Goal: Task Accomplishment & Management: Manage account settings

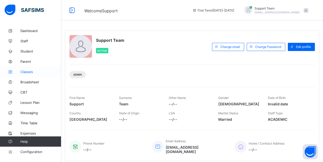
click at [37, 74] on link "Classes" at bounding box center [30, 71] width 61 height 10
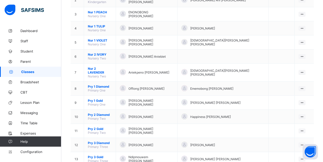
scroll to position [93, 0]
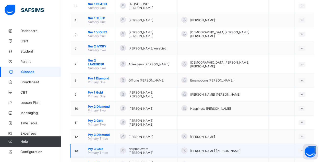
click at [98, 146] on span "Pry 3 Gold" at bounding box center [100, 148] width 24 height 4
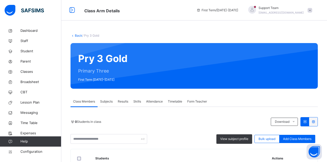
click at [106, 103] on span "Subjects" at bounding box center [106, 101] width 13 height 5
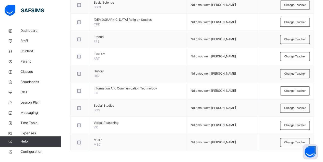
scroll to position [52, 0]
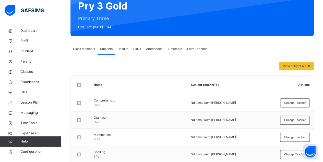
click at [85, 52] on div "Class Members" at bounding box center [84, 49] width 27 height 10
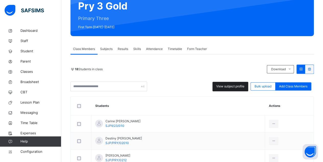
click at [228, 83] on div "View subject profile" at bounding box center [231, 86] width 36 height 9
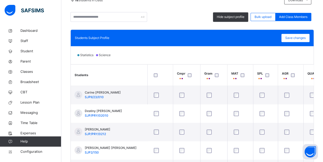
scroll to position [99, 0]
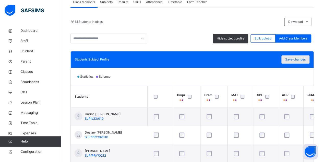
click at [302, 61] on span "Save changes" at bounding box center [296, 59] width 20 height 5
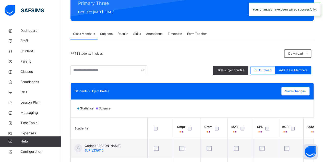
click at [187, 58] on div "18 Students in class Download Pdf Report Excel Report" at bounding box center [193, 53] width 244 height 8
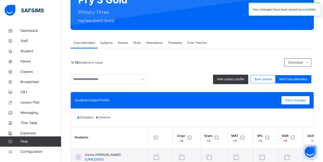
scroll to position [0, 0]
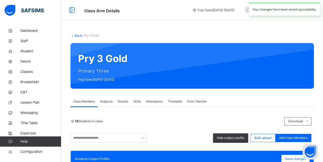
click at [78, 35] on link "Back" at bounding box center [78, 35] width 7 height 4
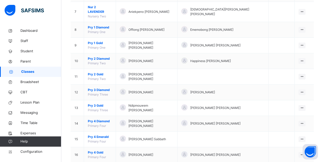
scroll to position [166, 0]
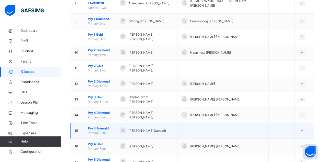
click at [95, 126] on span "Pry 4 Emerald" at bounding box center [100, 128] width 24 height 5
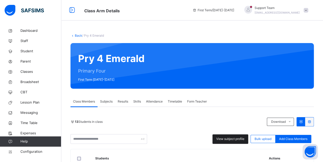
click at [245, 139] on span "View subject profile" at bounding box center [231, 138] width 28 height 5
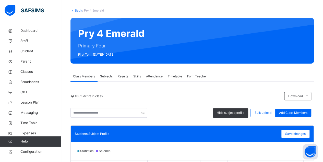
scroll to position [5, 0]
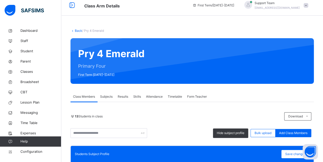
click at [75, 31] on link "Back" at bounding box center [78, 31] width 7 height 4
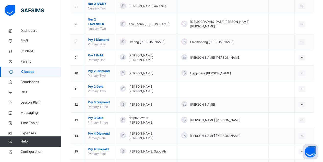
scroll to position [162, 0]
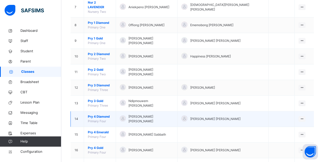
click at [106, 114] on span "Pry 4 Diamond" at bounding box center [100, 116] width 24 height 5
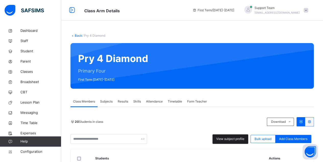
click at [230, 136] on span "View subject profile" at bounding box center [231, 138] width 28 height 5
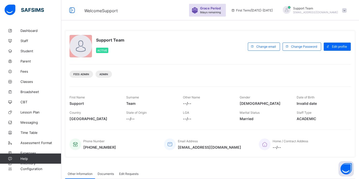
click at [330, 11] on span "oluwatooni@flexisaf.com" at bounding box center [315, 12] width 45 height 3
click at [325, 51] on span "Subscription" at bounding box center [326, 50] width 26 height 4
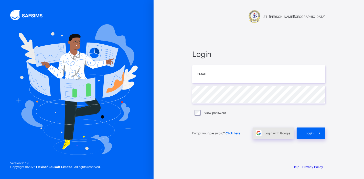
click at [274, 136] on div "Login with Google" at bounding box center [272, 134] width 41 height 12
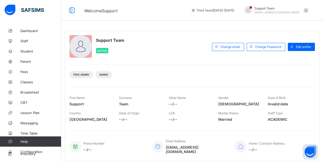
click at [307, 12] on div "Support Team [EMAIL_ADDRESS][DOMAIN_NAME]" at bounding box center [276, 10] width 72 height 8
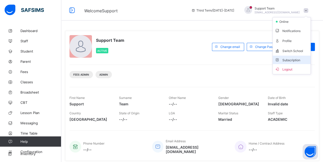
click at [297, 61] on li "Subscription" at bounding box center [292, 59] width 38 height 8
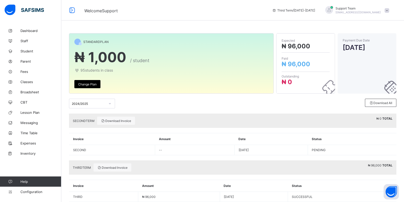
drag, startPoint x: 326, startPoint y: 0, endPoint x: 45, endPoint y: 166, distance: 326.0
click at [45, 161] on div "Dashboard Staff Student Parent Fees Classes Broadsheet CBT Lesson Plan Messagin…" at bounding box center [30, 111] width 61 height 182
click at [33, 142] on span "Expenses" at bounding box center [40, 143] width 41 height 4
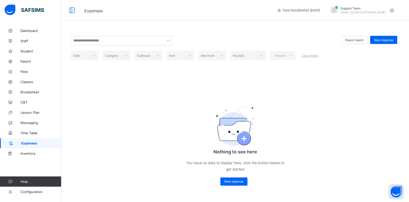
click at [27, 159] on div "Dashboard Staff Student Parent Fees Classes Broadsheet CBT Lesson Plan Messagin…" at bounding box center [30, 111] width 61 height 182
click at [28, 156] on link "Inventory" at bounding box center [30, 153] width 61 height 10
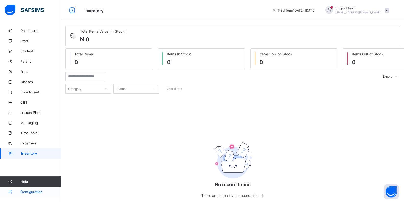
click at [19, 161] on link "Configuration" at bounding box center [30, 192] width 61 height 10
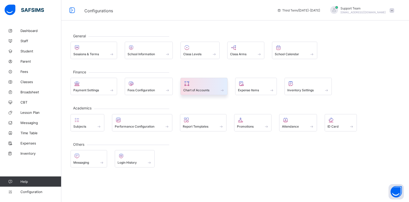
click at [213, 89] on div "Chart of Accounts" at bounding box center [203, 90] width 41 height 4
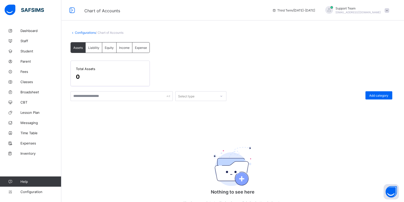
click at [79, 32] on link "Configurations" at bounding box center [85, 33] width 21 height 4
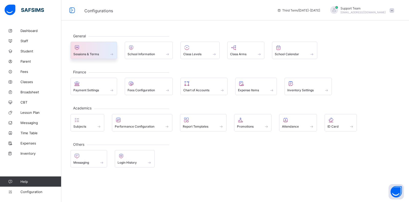
click at [85, 45] on div at bounding box center [93, 47] width 41 height 6
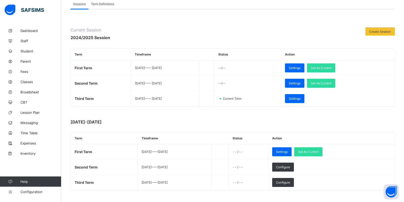
scroll to position [51, 0]
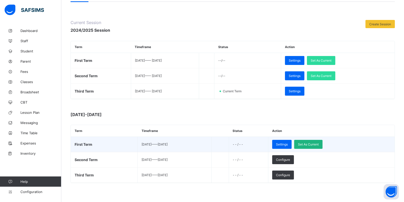
click at [323, 145] on div "Set As Current" at bounding box center [308, 144] width 28 height 9
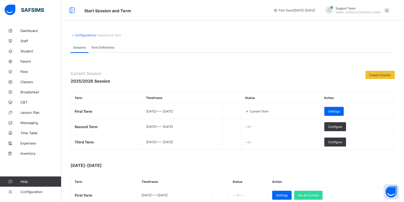
click at [323, 11] on span "[EMAIL_ADDRESS][DOMAIN_NAME]" at bounding box center [358, 12] width 45 height 3
click at [323, 56] on li "Subscription" at bounding box center [373, 59] width 38 height 8
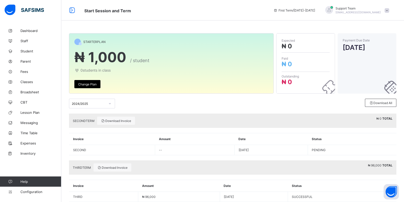
click at [236, 40] on div "STARTER PLAN" at bounding box center [171, 42] width 194 height 6
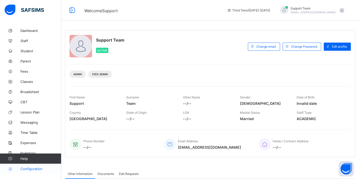
click at [27, 171] on span "Configuration" at bounding box center [40, 169] width 41 height 4
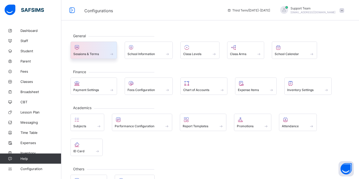
click at [99, 49] on div at bounding box center [93, 47] width 41 height 6
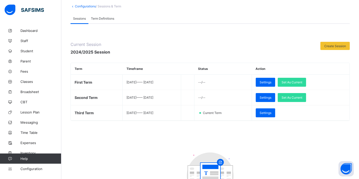
scroll to position [23, 0]
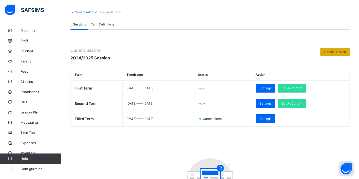
click at [332, 55] on div "Create Session" at bounding box center [335, 52] width 29 height 8
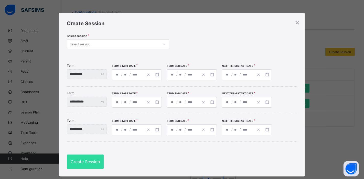
click at [152, 46] on div "Select session" at bounding box center [113, 44] width 92 height 7
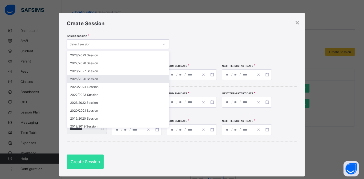
click at [142, 78] on div "2025/2026 Session" at bounding box center [118, 79] width 102 height 8
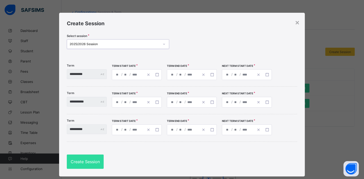
click at [134, 73] on div "/ /" at bounding box center [128, 75] width 32 height 10
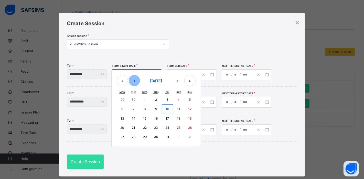
click at [139, 81] on button "‹" at bounding box center [134, 80] width 11 height 11
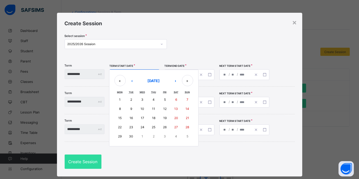
click at [122, 117] on abbr "15" at bounding box center [119, 118] width 3 height 4
type input "**********"
type input "*"
type input "**"
type input "****"
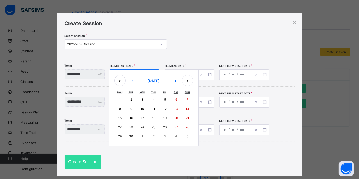
type input "**********"
type input "**"
type input "****"
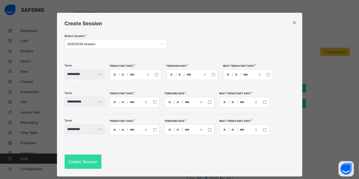
click at [199, 73] on div "**********" at bounding box center [192, 75] width 52 height 11
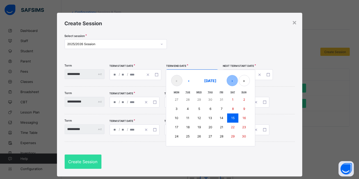
click at [238, 80] on button "›" at bounding box center [232, 80] width 11 height 11
click at [227, 116] on button "19" at bounding box center [221, 118] width 11 height 9
type input "**********"
type input "**"
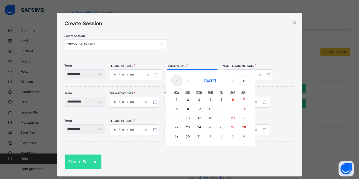
type input "**********"
type input "*"
type input "****"
type input "**********"
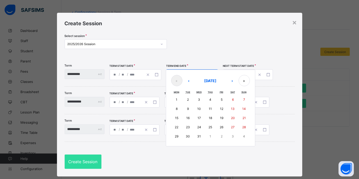
type input "*"
type input "****"
type input "**********"
type input "*"
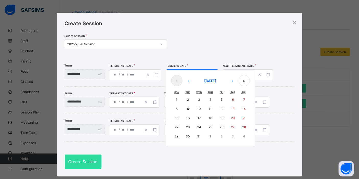
type input "*"
type input "****"
type input "**********"
type input "*"
type input "**"
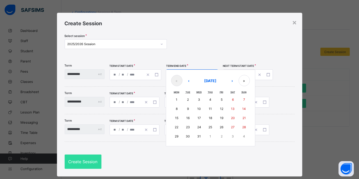
type input "****"
type input "**********"
type input "*"
type input "**"
type input "****"
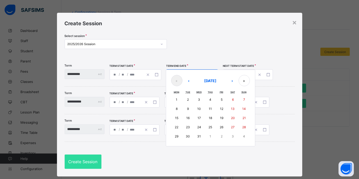
type input "**********"
type input "*"
type input "**"
type input "****"
type input "**********"
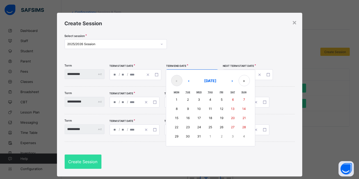
type input "*"
type input "**"
type input "****"
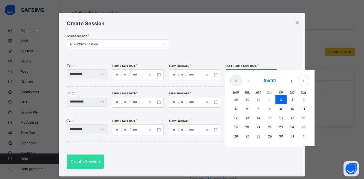
click at [239, 73] on div "**********" at bounding box center [251, 75] width 52 height 11
click at [296, 77] on button "›" at bounding box center [291, 80] width 11 height 11
click at [215, 87] on div "**********" at bounding box center [182, 100] width 230 height 27
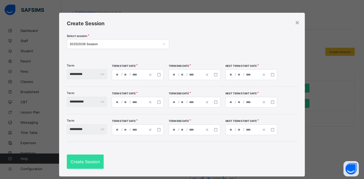
click at [185, 80] on div "**********" at bounding box center [194, 75] width 52 height 11
click at [185, 77] on div "**********" at bounding box center [186, 75] width 34 height 10
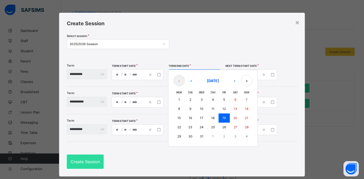
click at [225, 119] on abbr "19" at bounding box center [223, 118] width 3 height 4
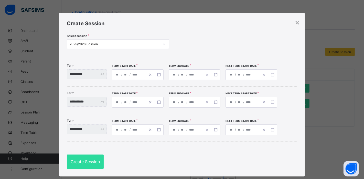
click at [244, 75] on span "/" at bounding box center [243, 74] width 2 height 4
click at [259, 70] on div "**********" at bounding box center [242, 75] width 34 height 10
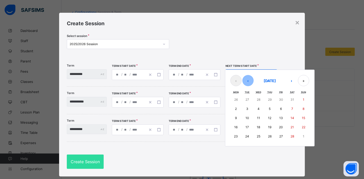
click at [253, 80] on button "‹" at bounding box center [247, 80] width 11 height 11
click at [241, 112] on button "5" at bounding box center [235, 109] width 11 height 9
type input "**********"
type input "*"
type input "**********"
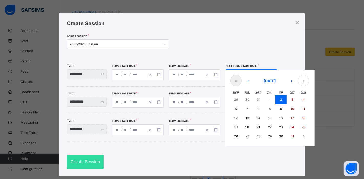
type input "*"
type input "**********"
type input "*"
type input "**********"
type input "**"
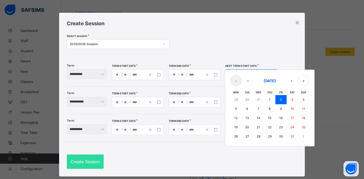
type input "**********"
type input "**"
type input "**********"
type input "**"
type input "**********"
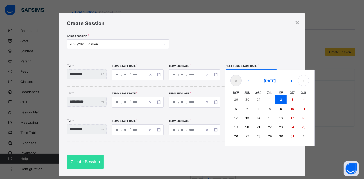
type input "*"
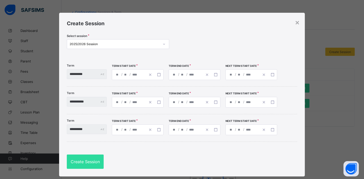
click at [191, 104] on div "**********" at bounding box center [186, 102] width 34 height 10
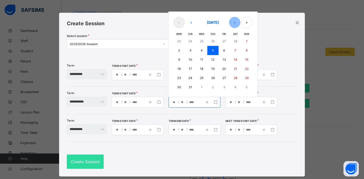
click at [240, 26] on button "›" at bounding box center [234, 22] width 11 height 11
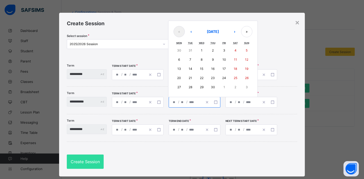
click at [225, 68] on abbr "17" at bounding box center [223, 69] width 3 height 4
type input "**********"
type input "*"
type input "**"
type input "**********"
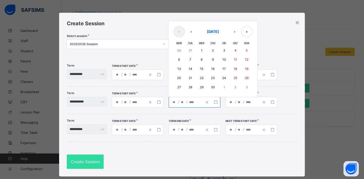
type input "*"
type input "**********"
type input "*"
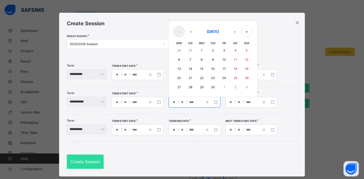
type input "**********"
type input "*"
type input "**********"
type input "*"
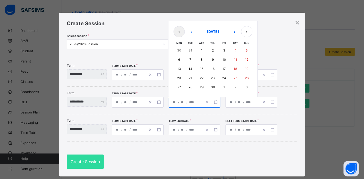
type input "**"
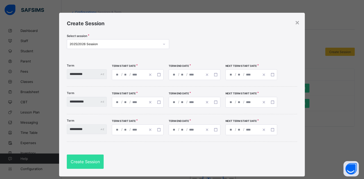
click at [253, 102] on input "****" at bounding box center [249, 102] width 8 height 10
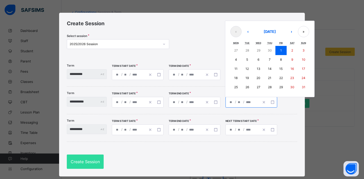
click at [241, 70] on button "11" at bounding box center [235, 68] width 11 height 9
type input "**********"
type input "**"
type input "**********"
type input "**"
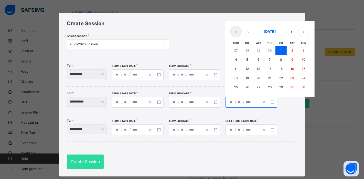
type input "**********"
type input "**"
type input "**********"
type input "**"
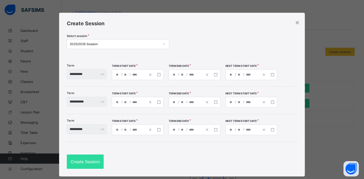
click at [188, 130] on span "/" at bounding box center [187, 130] width 2 height 4
click at [196, 130] on input "****" at bounding box center [193, 130] width 8 height 10
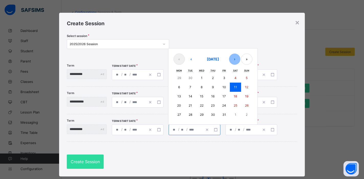
click at [240, 64] on button "›" at bounding box center [234, 59] width 11 height 11
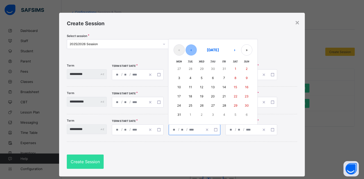
click at [197, 50] on button "‹" at bounding box center [190, 49] width 11 height 11
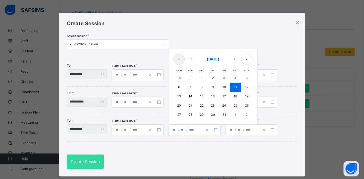
click at [230, 103] on button "24" at bounding box center [223, 105] width 11 height 9
type input "**********"
type input "**"
type input "**********"
type input "*"
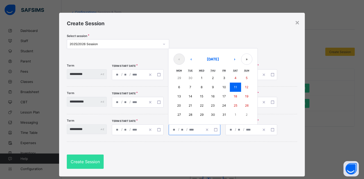
type input "*"
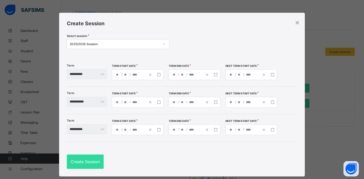
click at [236, 130] on span "/" at bounding box center [235, 130] width 2 height 4
click at [244, 130] on span "/" at bounding box center [243, 130] width 2 height 4
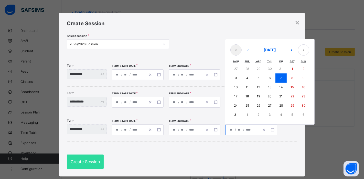
click at [252, 128] on input "****" at bounding box center [249, 130] width 8 height 10
click at [296, 50] on button "›" at bounding box center [291, 49] width 11 height 11
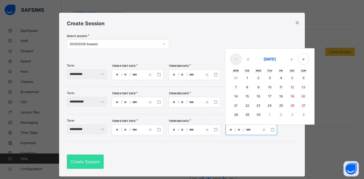
click at [241, 93] on button "14" at bounding box center [235, 96] width 11 height 9
type input "**********"
type input "*"
type input "**"
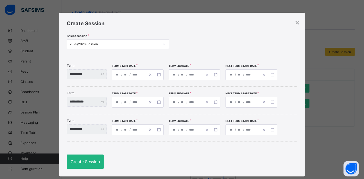
click at [91, 159] on div "Create Session" at bounding box center [85, 162] width 37 height 14
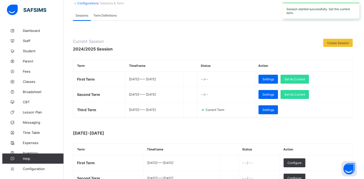
scroll to position [64, 0]
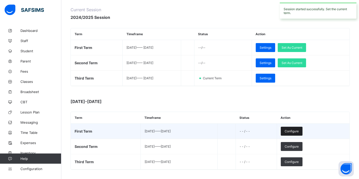
click at [299, 132] on span "Configure" at bounding box center [292, 132] width 14 height 4
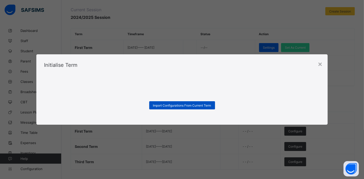
click at [208, 108] on div "Import Configurations From Current Term" at bounding box center [182, 105] width 66 height 8
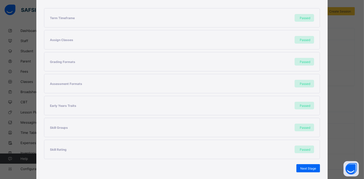
scroll to position [117, 0]
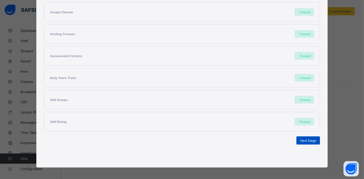
click at [317, 137] on div "Next Stage" at bounding box center [308, 141] width 24 height 8
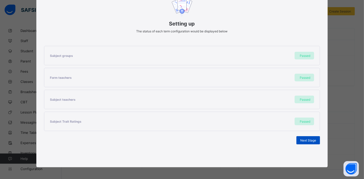
click at [312, 141] on span "Next Stage" at bounding box center [308, 141] width 16 height 4
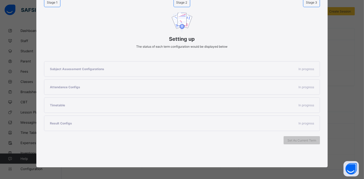
scroll to position [52, 0]
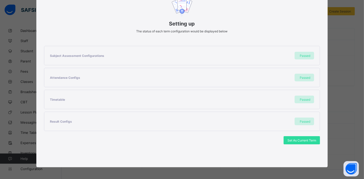
click at [312, 141] on span "Set As Current Term" at bounding box center [301, 141] width 29 height 4
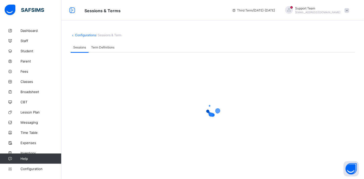
scroll to position [0, 0]
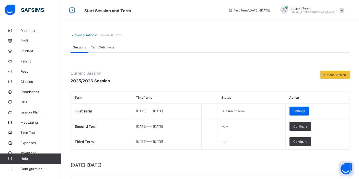
click at [327, 10] on div "Support Team [EMAIL_ADDRESS][DOMAIN_NAME]" at bounding box center [313, 10] width 45 height 8
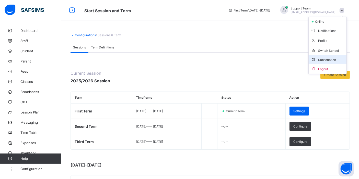
click at [328, 57] on li "Subscription" at bounding box center [328, 59] width 38 height 8
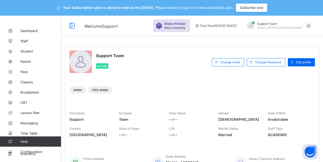
click at [286, 26] on div "Support Team [EMAIL_ADDRESS][DOMAIN_NAME]" at bounding box center [279, 26] width 45 height 8
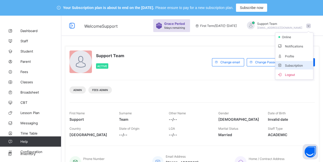
click at [288, 62] on li "Subscription" at bounding box center [295, 65] width 38 height 8
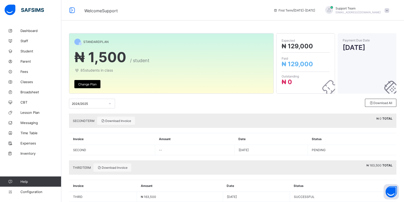
click at [101, 101] on div "2024/2025" at bounding box center [87, 103] width 36 height 7
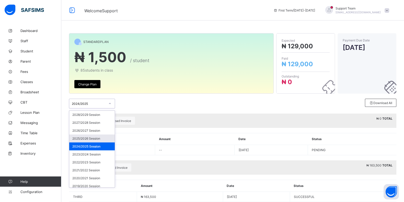
click at [98, 141] on div "2025/2026 Session" at bounding box center [92, 138] width 46 height 8
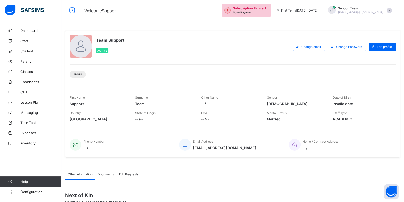
click at [370, 9] on span "Support Team" at bounding box center [360, 8] width 45 height 4
click at [367, 52] on li "Subscription" at bounding box center [375, 50] width 38 height 8
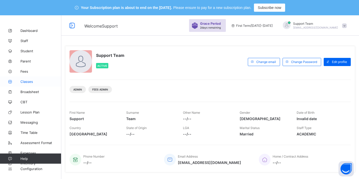
click at [33, 80] on span "Classes" at bounding box center [40, 82] width 41 height 4
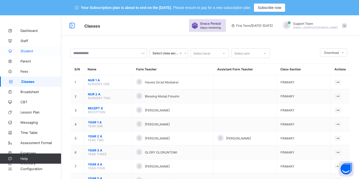
click at [31, 53] on link "Student" at bounding box center [30, 51] width 61 height 10
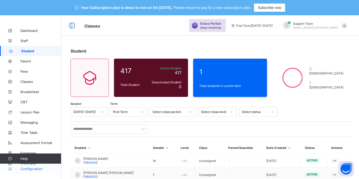
click at [41, 170] on span "Configuration" at bounding box center [40, 169] width 41 height 4
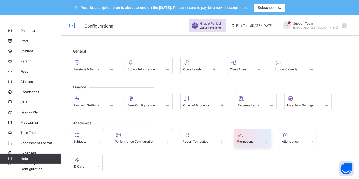
click at [253, 140] on div "Promotions" at bounding box center [253, 142] width 32 height 4
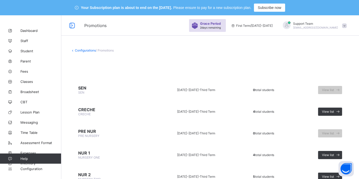
scroll to position [42, 0]
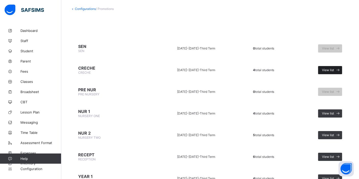
click at [331, 69] on span "View list" at bounding box center [328, 70] width 12 height 4
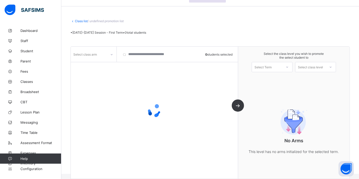
scroll to position [36, 0]
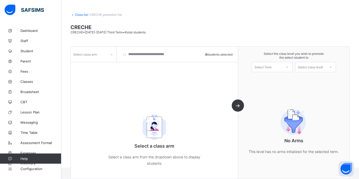
click at [108, 54] on div at bounding box center [111, 55] width 9 height 8
click at [128, 53] on input "search" at bounding box center [147, 54] width 56 height 15
click at [97, 57] on div "Select class arm" at bounding box center [89, 54] width 36 height 7
click at [107, 69] on div "No options" at bounding box center [93, 66] width 45 height 8
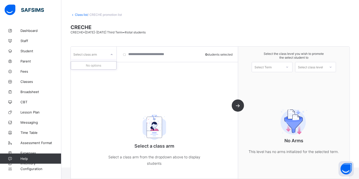
click at [105, 66] on div "No options" at bounding box center [93, 66] width 45 height 8
click at [79, 14] on link "Class list" at bounding box center [81, 15] width 13 height 4
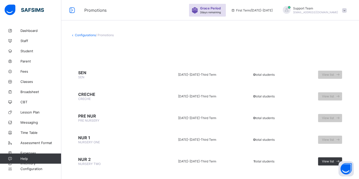
scroll to position [36, 0]
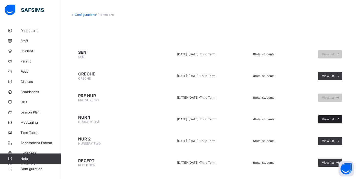
click at [333, 118] on span "View list" at bounding box center [328, 120] width 12 height 4
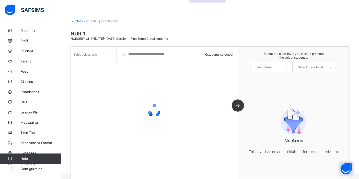
scroll to position [36, 0]
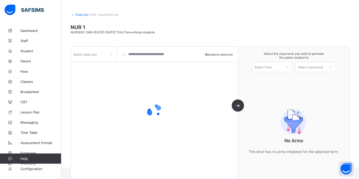
click at [102, 54] on div "Select class arm" at bounding box center [89, 54] width 36 height 7
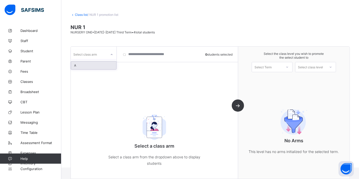
click at [95, 67] on div "A" at bounding box center [93, 66] width 45 height 8
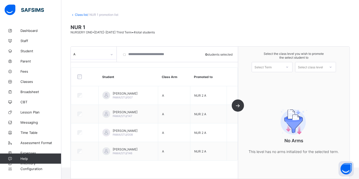
click at [265, 68] on div "Select Term" at bounding box center [263, 67] width 17 height 10
click at [264, 80] on div "First Term [DATE]-[DATE]" at bounding box center [272, 81] width 40 height 12
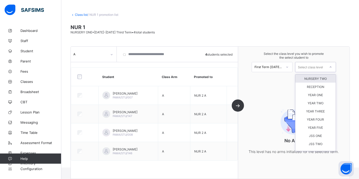
click at [332, 68] on icon at bounding box center [330, 67] width 3 height 5
click at [321, 80] on div "NURSERY TWO" at bounding box center [316, 79] width 40 height 8
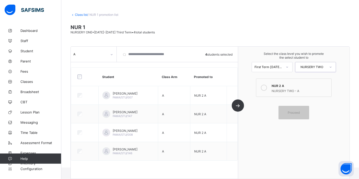
click at [267, 87] on icon at bounding box center [264, 88] width 6 height 6
click at [295, 111] on span "Proceed" at bounding box center [294, 113] width 12 height 4
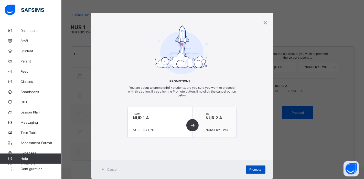
click at [247, 169] on div "Promote" at bounding box center [255, 170] width 20 height 8
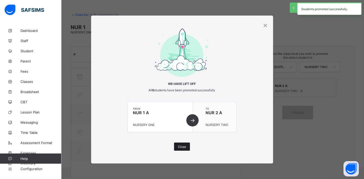
click at [184, 146] on span "Close" at bounding box center [182, 147] width 8 height 4
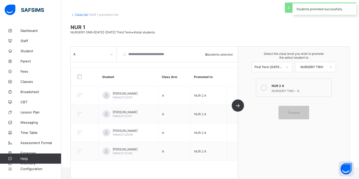
click at [83, 15] on link "Class list" at bounding box center [81, 15] width 13 height 4
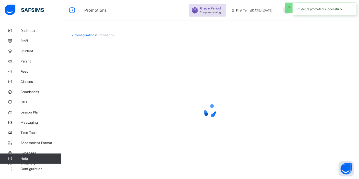
scroll to position [36, 0]
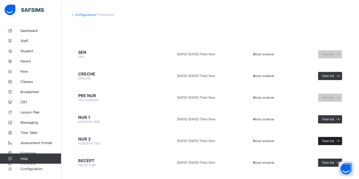
click at [334, 141] on span "View list" at bounding box center [328, 141] width 12 height 4
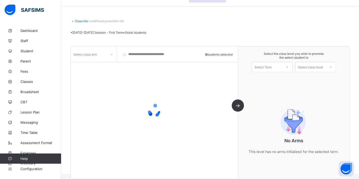
scroll to position [36, 0]
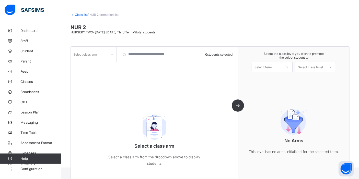
click at [103, 53] on div "Select class arm" at bounding box center [89, 54] width 36 height 7
click at [102, 65] on div "A" at bounding box center [93, 66] width 45 height 8
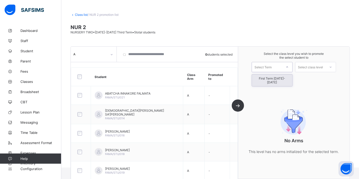
click at [277, 64] on div "Select Term" at bounding box center [267, 67] width 30 height 7
click at [269, 65] on div "Select Term" at bounding box center [263, 67] width 17 height 10
click at [267, 78] on div "First Term [DATE]-[DATE]" at bounding box center [272, 81] width 40 height 12
click at [312, 67] on div "Select class level" at bounding box center [310, 67] width 25 height 10
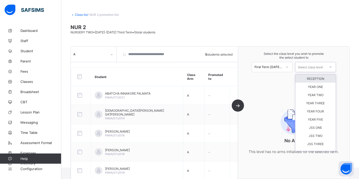
click at [309, 77] on div "RECEPTION" at bounding box center [316, 79] width 40 height 8
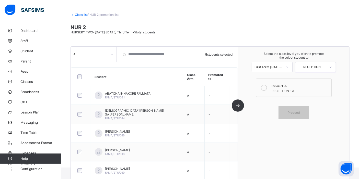
click at [274, 89] on label "RECEPT A RECEPTION - A" at bounding box center [293, 88] width 75 height 18
click at [295, 121] on div "Select the class level you wish to promote the select student to First Term [DA…" at bounding box center [293, 113] width 111 height 132
click at [295, 116] on div "Proceed" at bounding box center [294, 113] width 31 height 14
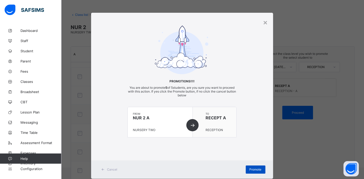
click at [249, 168] on span "Promote" at bounding box center [255, 170] width 12 height 4
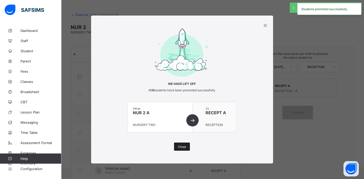
click at [175, 146] on div "Close" at bounding box center [182, 147] width 16 height 8
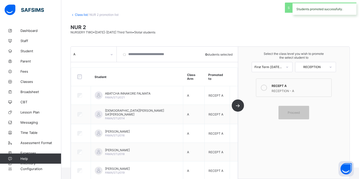
click at [82, 16] on link "Class list" at bounding box center [81, 15] width 13 height 4
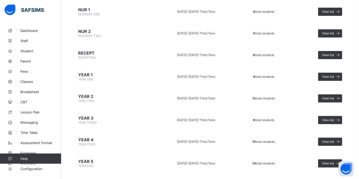
scroll to position [153, 0]
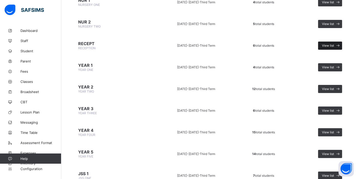
click at [330, 44] on span "View list" at bounding box center [328, 46] width 12 height 4
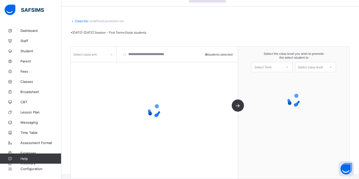
scroll to position [36, 0]
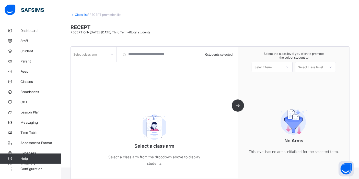
click at [108, 55] on div at bounding box center [111, 55] width 9 height 8
click at [105, 67] on div "A" at bounding box center [93, 66] width 45 height 8
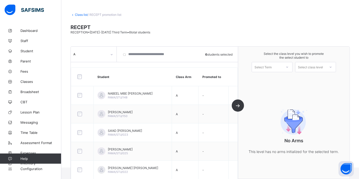
click at [266, 68] on div "Select Term" at bounding box center [263, 67] width 17 height 10
click at [264, 76] on div "First Term [DATE]-[DATE]" at bounding box center [272, 81] width 40 height 12
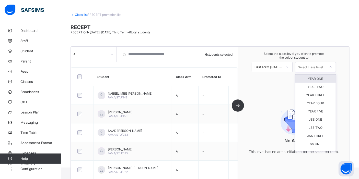
click at [312, 70] on div "Select class level" at bounding box center [310, 67] width 25 height 10
click at [310, 78] on div "YEAR ONE" at bounding box center [316, 79] width 40 height 8
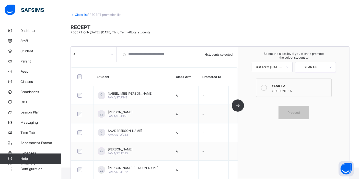
click at [304, 85] on div "YEAR 1 A" at bounding box center [300, 85] width 57 height 5
click at [306, 114] on span "Proceed" at bounding box center [294, 113] width 23 height 4
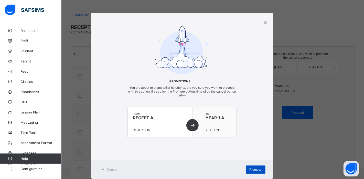
click at [249, 171] on span "Promote" at bounding box center [255, 170] width 12 height 4
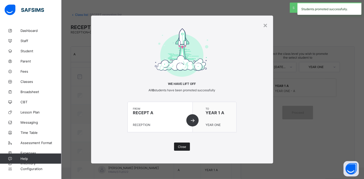
click at [185, 148] on span "Close" at bounding box center [182, 147] width 8 height 4
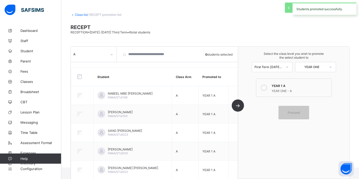
click at [87, 16] on link "Class list" at bounding box center [81, 15] width 13 height 4
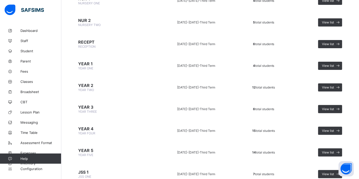
scroll to position [170, 0]
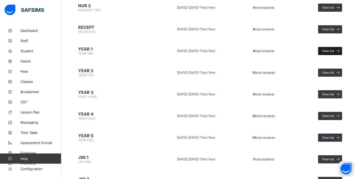
click at [332, 49] on span "View list" at bounding box center [328, 51] width 12 height 4
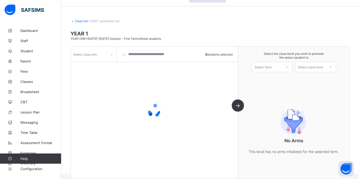
scroll to position [36, 0]
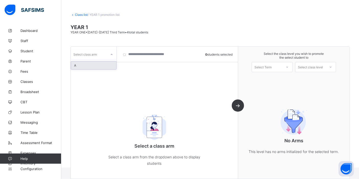
click at [105, 56] on div "Select class arm" at bounding box center [89, 54] width 36 height 7
click at [99, 68] on div "A" at bounding box center [93, 66] width 45 height 8
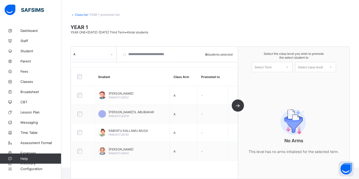
click at [77, 80] on div at bounding box center [83, 77] width 16 height 11
click at [269, 66] on div "Select Term" at bounding box center [263, 67] width 17 height 10
click at [266, 79] on div "First Term 2025-2026" at bounding box center [272, 81] width 40 height 12
click at [311, 66] on div "Select class level" at bounding box center [310, 67] width 25 height 10
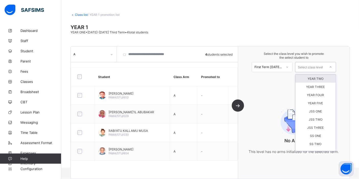
click at [308, 76] on div "YEAR TWO" at bounding box center [316, 79] width 40 height 8
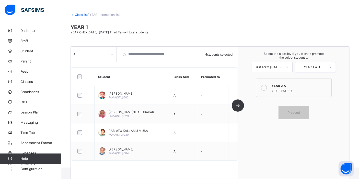
click at [277, 88] on div "YEAR TWO - A" at bounding box center [300, 90] width 57 height 5
click at [302, 116] on div "Proceed" at bounding box center [294, 113] width 31 height 14
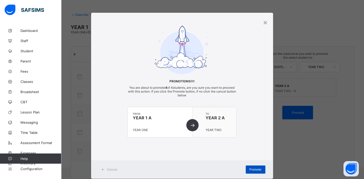
click at [254, 169] on span "Promote" at bounding box center [255, 170] width 12 height 4
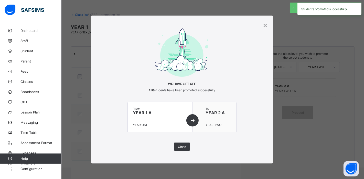
click at [173, 143] on div "We have lift off All 0 students have been promoted successfully from YEAR 1 A Y…" at bounding box center [181, 89] width 109 height 123
click at [179, 150] on div "Close" at bounding box center [182, 147] width 16 height 8
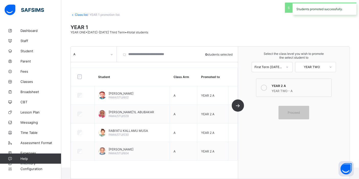
click at [84, 15] on link "Class list" at bounding box center [81, 15] width 13 height 4
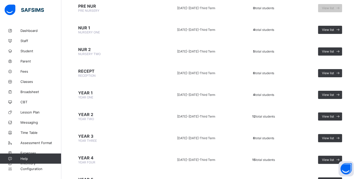
scroll to position [170, 0]
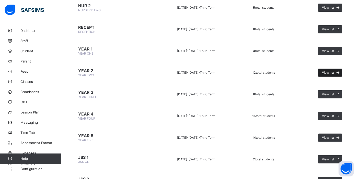
click at [331, 71] on span "View list" at bounding box center [328, 73] width 12 height 4
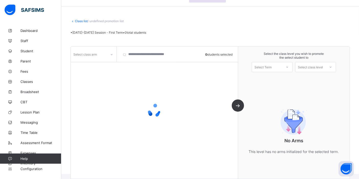
scroll to position [36, 0]
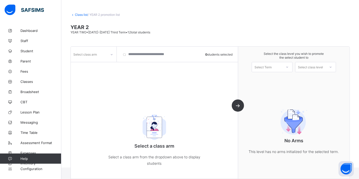
click at [100, 55] on div "Select class arm" at bounding box center [89, 54] width 36 height 7
click at [99, 65] on div "A" at bounding box center [93, 66] width 45 height 8
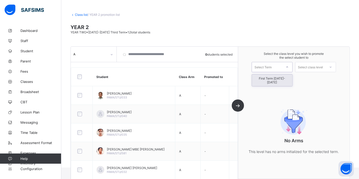
click at [265, 68] on div "Select Term" at bounding box center [263, 67] width 17 height 10
click at [263, 77] on div "First Term 2025-2026" at bounding box center [272, 81] width 40 height 12
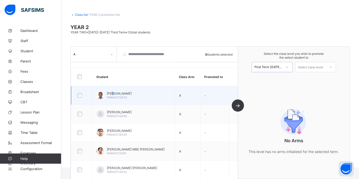
click at [112, 88] on td "BALA AHMAD AHMAD FAMA/STU/033" at bounding box center [134, 95] width 83 height 19
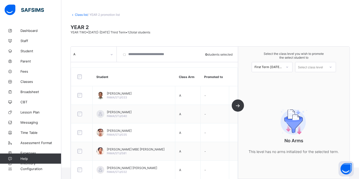
click at [79, 73] on div at bounding box center [82, 77] width 14 height 11
click at [313, 74] on div "Select the class level you wish to promote the select student to First Term 202…" at bounding box center [293, 62] width 111 height 31
click at [313, 70] on div "Select class level" at bounding box center [310, 67] width 25 height 10
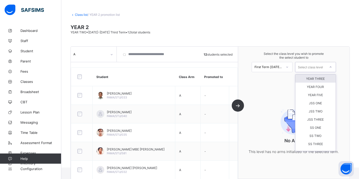
click at [309, 81] on div "YEAR THREE" at bounding box center [316, 79] width 40 height 8
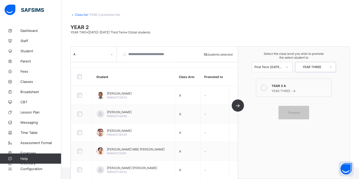
click at [296, 86] on div "YEAR 3 A" at bounding box center [300, 85] width 57 height 5
click at [299, 110] on div "Proceed" at bounding box center [294, 113] width 31 height 14
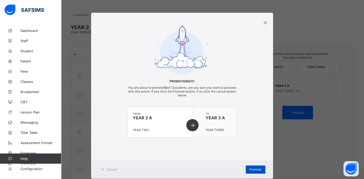
click at [250, 170] on span "Promote" at bounding box center [255, 170] width 12 height 4
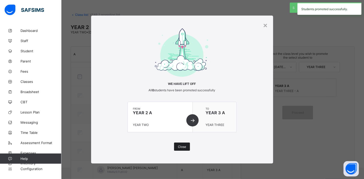
click at [179, 145] on span "Close" at bounding box center [182, 147] width 8 height 4
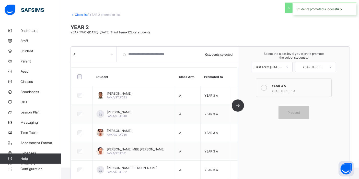
click at [83, 15] on link "Class list" at bounding box center [81, 15] width 13 height 4
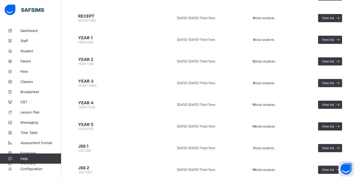
scroll to position [194, 0]
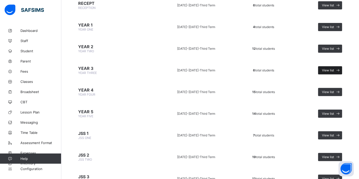
click at [329, 69] on span "View list" at bounding box center [328, 71] width 12 height 4
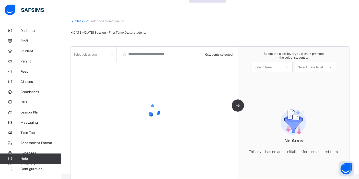
scroll to position [36, 0]
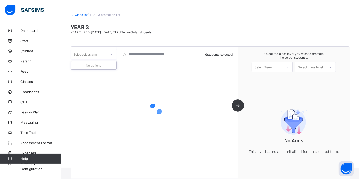
click at [98, 57] on div "Select class arm" at bounding box center [89, 54] width 36 height 7
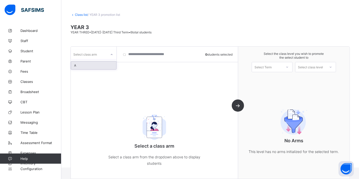
click at [95, 65] on div "A" at bounding box center [93, 66] width 45 height 8
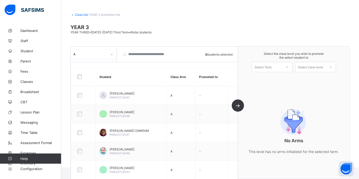
click at [82, 77] on div at bounding box center [83, 77] width 14 height 5
click at [281, 69] on div "Select Term" at bounding box center [267, 67] width 30 height 7
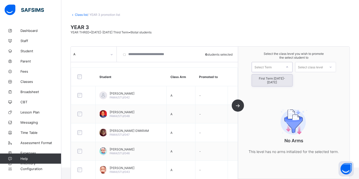
click at [279, 80] on div "First Term 2025-2026" at bounding box center [272, 81] width 40 height 12
click at [317, 67] on div "Select class level" at bounding box center [310, 67] width 25 height 10
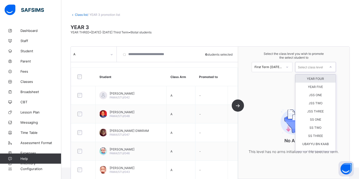
click at [308, 82] on div "YEAR FOUR" at bounding box center [316, 79] width 40 height 8
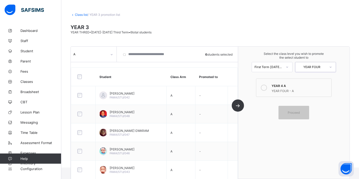
click at [289, 86] on div "YEAR 4 A" at bounding box center [300, 85] width 57 height 5
click at [301, 120] on div "Select the class level you wish to promote the select student to First Term 202…" at bounding box center [293, 113] width 111 height 132
click at [301, 115] on div "Proceed" at bounding box center [294, 113] width 31 height 14
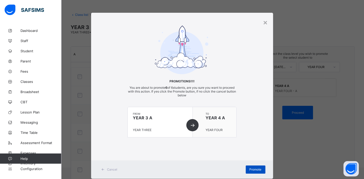
click at [249, 171] on span "Promote" at bounding box center [255, 170] width 12 height 4
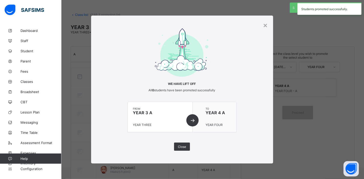
click at [178, 151] on div "× We have lift off All 0 students have been promoted successfully from YEAR 3 A…" at bounding box center [182, 90] width 182 height 149
click at [178, 150] on div "Close" at bounding box center [182, 147] width 16 height 8
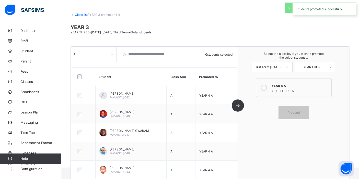
click at [79, 13] on link "Class list" at bounding box center [81, 15] width 13 height 4
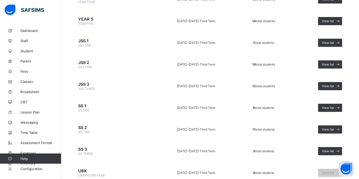
scroll to position [246, 0]
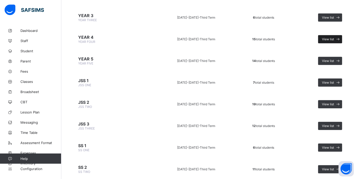
click at [331, 35] on div "View list" at bounding box center [330, 39] width 24 height 8
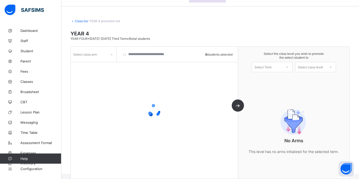
scroll to position [36, 0]
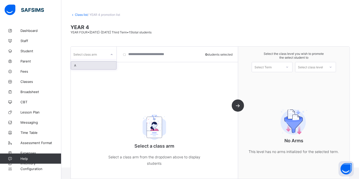
click at [103, 50] on div "Select class arm" at bounding box center [94, 55] width 46 height 10
click at [96, 66] on div "A" at bounding box center [93, 66] width 45 height 8
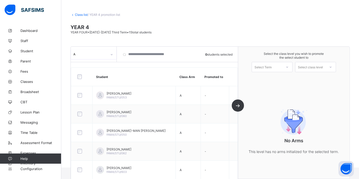
click at [272, 65] on div "Select Term" at bounding box center [263, 67] width 17 height 10
click at [269, 80] on div "First Term 2025-2026" at bounding box center [272, 81] width 40 height 12
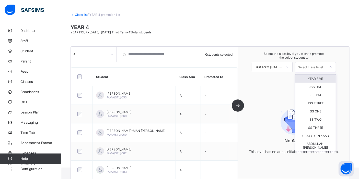
click at [309, 68] on div "Select class level" at bounding box center [310, 67] width 25 height 10
click at [306, 79] on div "YEAR FIVE" at bounding box center [316, 79] width 40 height 8
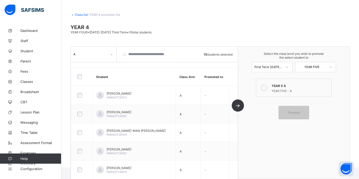
click at [276, 83] on div "YEAR 5 A" at bounding box center [300, 85] width 57 height 5
click at [303, 115] on div "Proceed" at bounding box center [294, 113] width 31 height 14
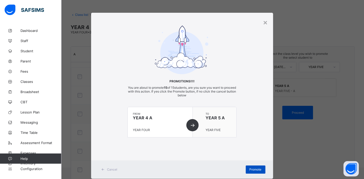
click at [253, 170] on span "Promote" at bounding box center [255, 170] width 12 height 4
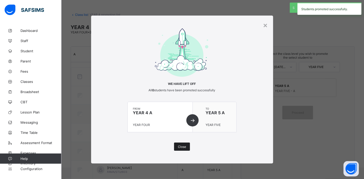
click at [184, 146] on span "Close" at bounding box center [182, 147] width 8 height 4
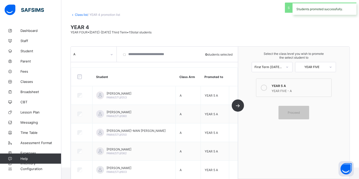
click at [82, 14] on link "Class list" at bounding box center [81, 15] width 13 height 4
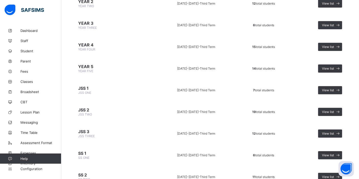
scroll to position [241, 0]
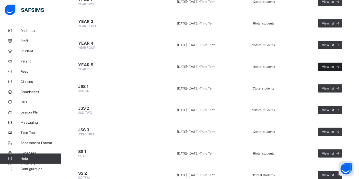
click at [330, 65] on span "View list" at bounding box center [328, 67] width 12 height 4
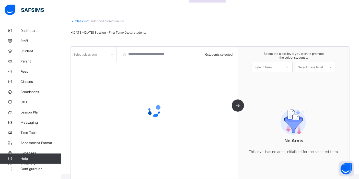
scroll to position [36, 0]
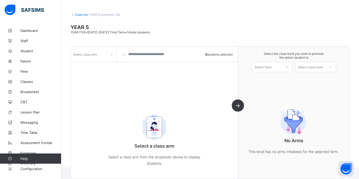
click at [99, 56] on div "Select class arm" at bounding box center [89, 54] width 36 height 7
click at [96, 67] on div "A" at bounding box center [93, 66] width 45 height 8
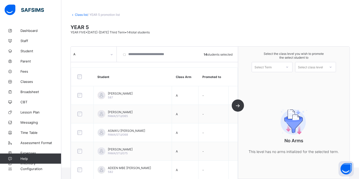
click at [269, 67] on div "Select Term" at bounding box center [263, 67] width 17 height 10
click at [267, 80] on div "First Term 2025-2026" at bounding box center [272, 81] width 40 height 12
click at [315, 67] on div "Select class level" at bounding box center [310, 67] width 25 height 10
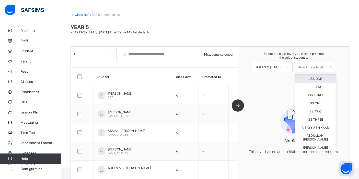
click at [310, 78] on div "JSS ONE" at bounding box center [316, 79] width 40 height 8
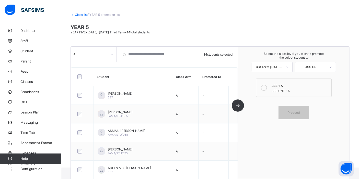
click at [287, 84] on div "JSS 1 A" at bounding box center [300, 85] width 57 height 5
click at [296, 112] on span "Proceed" at bounding box center [294, 113] width 12 height 4
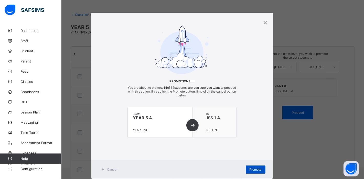
click at [253, 167] on div "Promote" at bounding box center [255, 170] width 20 height 8
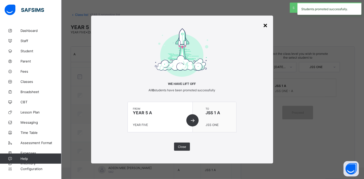
click at [266, 24] on div "×" at bounding box center [265, 25] width 5 height 9
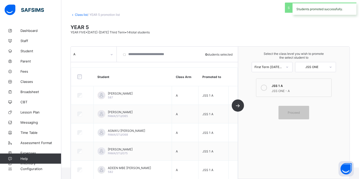
click at [78, 15] on link "Class list" at bounding box center [81, 15] width 13 height 4
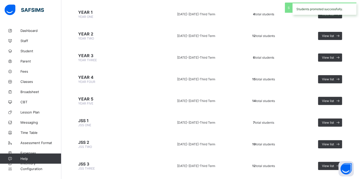
scroll to position [240, 0]
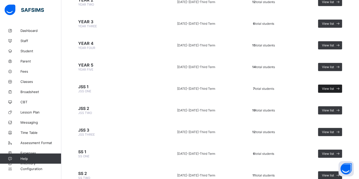
click at [332, 87] on div "View list" at bounding box center [330, 89] width 24 height 8
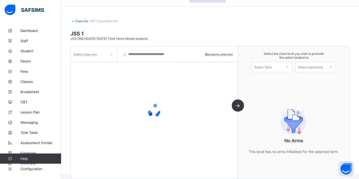
scroll to position [36, 0]
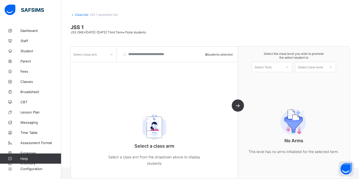
click at [96, 54] on div "Select class arm" at bounding box center [85, 55] width 24 height 10
click at [95, 65] on div "A" at bounding box center [93, 66] width 45 height 8
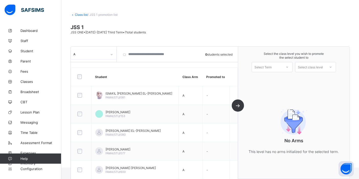
click at [81, 73] on div at bounding box center [81, 77] width 13 height 11
click at [272, 66] on div "Select Term" at bounding box center [263, 67] width 17 height 10
click at [272, 78] on div "First Term 2025-2026" at bounding box center [272, 81] width 40 height 12
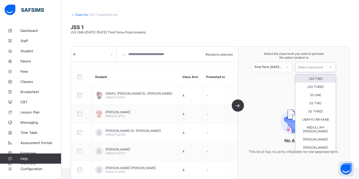
click at [323, 66] on div "Select class level" at bounding box center [310, 67] width 25 height 10
click at [320, 78] on div "JSS TWO" at bounding box center [316, 79] width 40 height 8
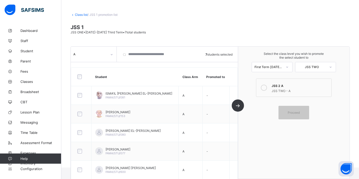
click at [280, 94] on label "JSS 2 A JSS TWO - A" at bounding box center [293, 88] width 75 height 18
click at [306, 118] on div "Proceed" at bounding box center [294, 113] width 31 height 14
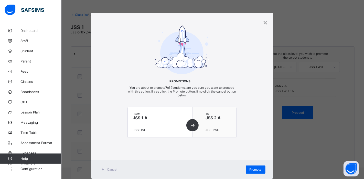
click at [264, 170] on div "Cancel Promote" at bounding box center [182, 170] width 182 height 18
click at [261, 171] on div "Promote" at bounding box center [255, 170] width 20 height 8
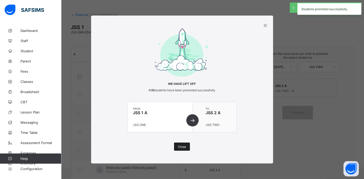
click at [183, 148] on span "Close" at bounding box center [182, 147] width 8 height 4
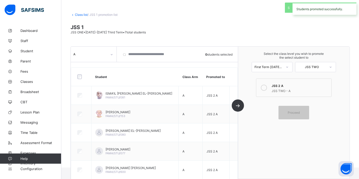
click at [81, 14] on link "Class list" at bounding box center [81, 15] width 13 height 4
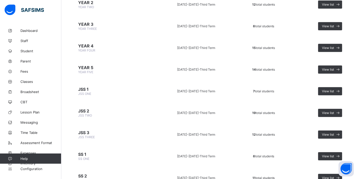
scroll to position [244, 0]
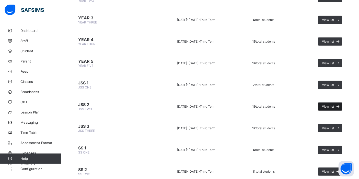
click at [330, 103] on div "View list" at bounding box center [330, 107] width 24 height 8
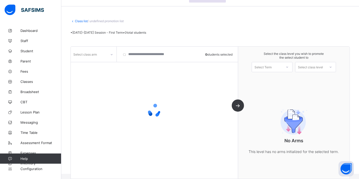
scroll to position [36, 0]
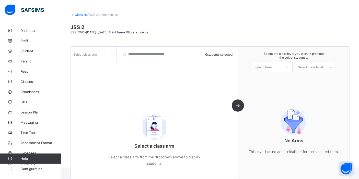
click at [94, 55] on div "Select class arm" at bounding box center [85, 55] width 24 height 10
click at [92, 69] on div "A" at bounding box center [94, 65] width 46 height 8
click at [92, 67] on div "A" at bounding box center [93, 66] width 45 height 8
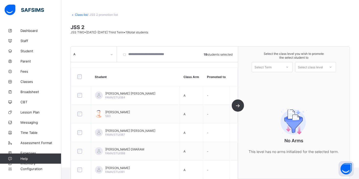
click at [264, 66] on div "Select Term" at bounding box center [263, 67] width 17 height 10
click at [264, 80] on div "First Term 2025-2026" at bounding box center [272, 81] width 40 height 12
click at [315, 69] on div "Select class level" at bounding box center [310, 67] width 25 height 10
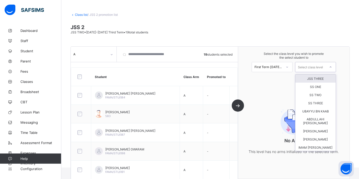
click at [304, 79] on div "JSS THREE" at bounding box center [316, 79] width 40 height 8
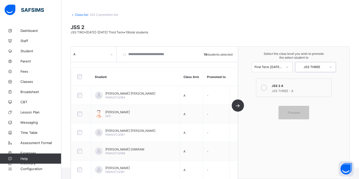
click at [290, 88] on div "JSS THREE - A" at bounding box center [300, 90] width 57 height 5
click at [296, 110] on div "Proceed" at bounding box center [294, 113] width 31 height 14
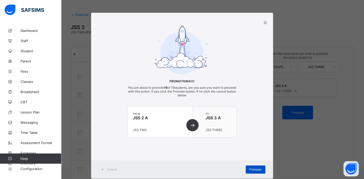
click at [252, 167] on div "Promote" at bounding box center [255, 170] width 20 height 8
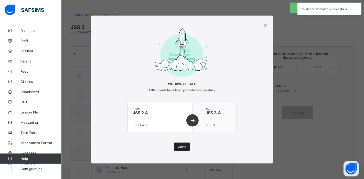
click at [179, 148] on span "Close" at bounding box center [182, 147] width 8 height 4
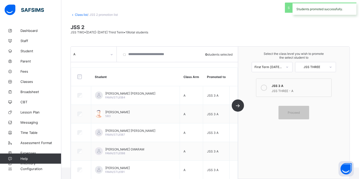
click at [81, 14] on link "Class list" at bounding box center [81, 15] width 13 height 4
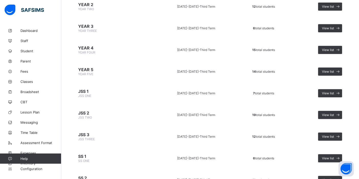
scroll to position [270, 0]
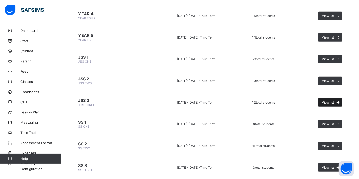
click at [334, 101] on span "View list" at bounding box center [328, 103] width 12 height 4
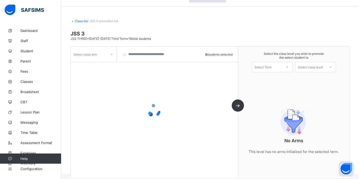
scroll to position [36, 0]
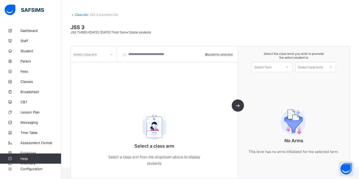
click at [101, 56] on div "Select class arm" at bounding box center [89, 54] width 36 height 7
click at [98, 67] on div "A" at bounding box center [93, 66] width 45 height 8
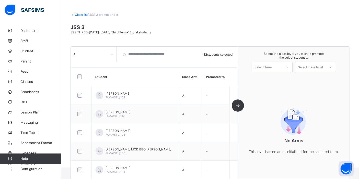
click at [269, 67] on div "Select Term" at bounding box center [263, 67] width 17 height 10
click at [266, 80] on div "First Term 2025-2026" at bounding box center [272, 81] width 40 height 12
click at [311, 68] on div "Select class level" at bounding box center [310, 67] width 25 height 10
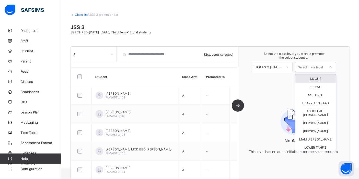
click at [307, 77] on div "SS ONE" at bounding box center [316, 79] width 40 height 8
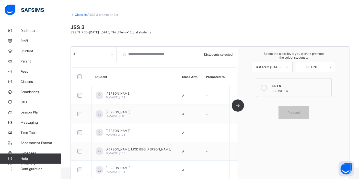
click at [287, 85] on div "SS 1 A" at bounding box center [300, 85] width 57 height 5
click at [297, 111] on span "Proceed" at bounding box center [294, 113] width 12 height 4
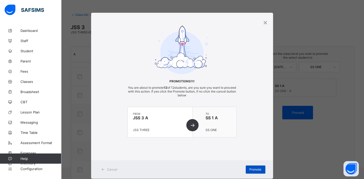
click at [257, 168] on span "Promote" at bounding box center [255, 170] width 12 height 4
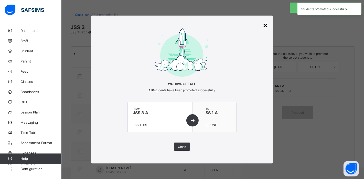
click at [267, 26] on div "×" at bounding box center [265, 25] width 5 height 9
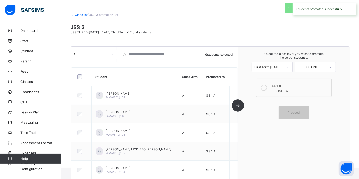
click at [78, 14] on link "Class list" at bounding box center [81, 15] width 13 height 4
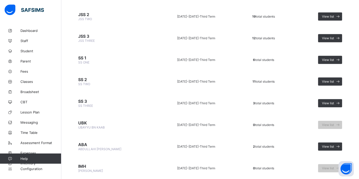
scroll to position [320, 0]
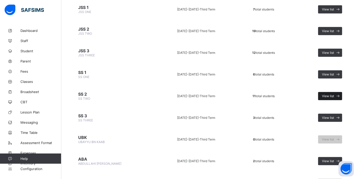
click at [333, 92] on div "View list" at bounding box center [330, 96] width 24 height 8
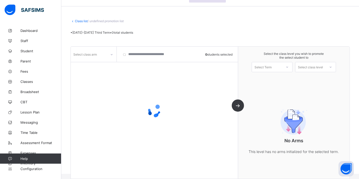
scroll to position [36, 0]
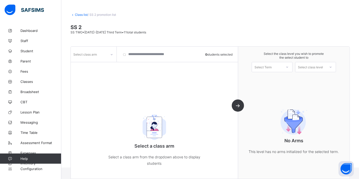
click at [95, 57] on div "Select class arm" at bounding box center [85, 55] width 24 height 10
click at [92, 67] on div "A" at bounding box center [93, 66] width 45 height 8
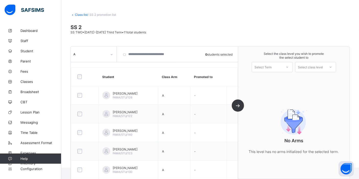
click at [79, 74] on div at bounding box center [85, 77] width 20 height 11
click at [280, 72] on div "Select Term" at bounding box center [272, 67] width 41 height 10
click at [277, 79] on div "First Term 2025-2026" at bounding box center [272, 81] width 40 height 12
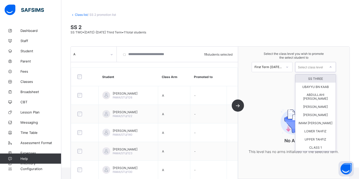
click at [314, 67] on div "Select class level" at bounding box center [310, 67] width 25 height 10
click at [307, 80] on div "SS THREE" at bounding box center [316, 79] width 40 height 8
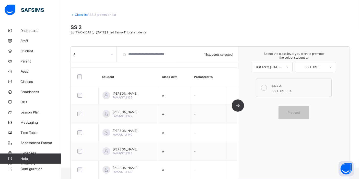
click at [295, 89] on div "SS THREE - A" at bounding box center [300, 90] width 57 height 5
click at [296, 107] on div "Proceed" at bounding box center [294, 113] width 31 height 14
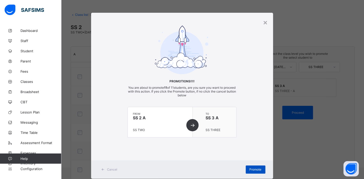
click at [254, 171] on span "Promote" at bounding box center [255, 170] width 12 height 4
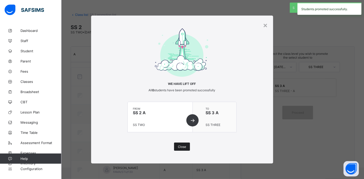
click at [185, 146] on span "Close" at bounding box center [182, 147] width 8 height 4
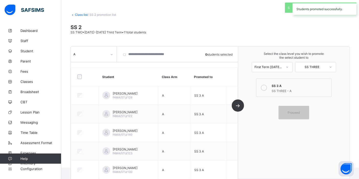
click at [81, 16] on link "Class list" at bounding box center [81, 15] width 13 height 4
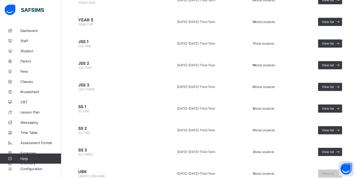
scroll to position [299, 0]
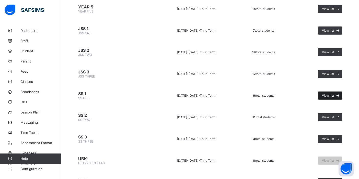
click at [340, 93] on icon at bounding box center [338, 95] width 5 height 5
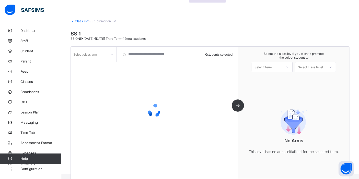
scroll to position [36, 0]
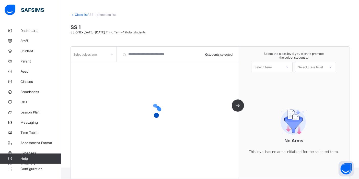
click at [102, 58] on div "Select class arm" at bounding box center [94, 55] width 46 height 10
click at [101, 66] on div "No options" at bounding box center [93, 66] width 45 height 8
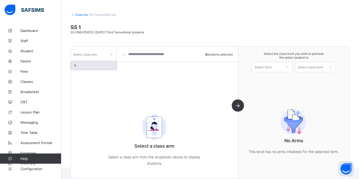
click at [101, 66] on div "A" at bounding box center [93, 66] width 45 height 8
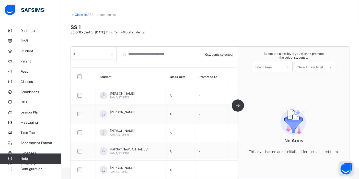
click at [77, 74] on div at bounding box center [83, 77] width 17 height 11
click at [279, 66] on div "Select Term" at bounding box center [267, 67] width 30 height 7
click at [276, 78] on div "First Term 2025-2026" at bounding box center [272, 81] width 40 height 12
click at [306, 70] on div "Select class level" at bounding box center [310, 67] width 25 height 10
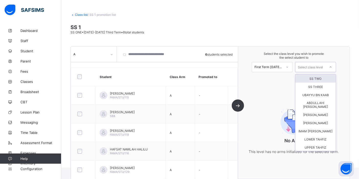
click at [305, 75] on div "SS TWO" at bounding box center [316, 79] width 40 height 8
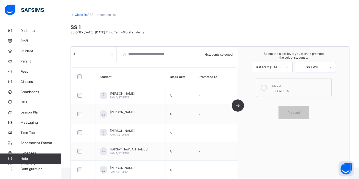
click at [280, 90] on div "SS TWO - A" at bounding box center [300, 90] width 57 height 5
click at [291, 112] on span "Proceed" at bounding box center [294, 113] width 23 height 4
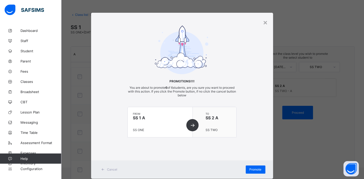
click at [248, 165] on div "Cancel Promote" at bounding box center [182, 170] width 182 height 18
click at [249, 167] on div "Promote" at bounding box center [255, 170] width 20 height 8
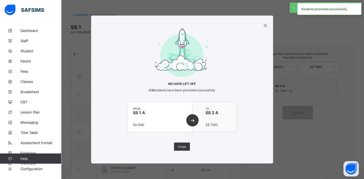
click at [78, 16] on div "× We have lift off All 0 students have been promoted successfully from SS 1 A S…" at bounding box center [182, 89] width 364 height 179
click at [178, 147] on span "Close" at bounding box center [182, 147] width 8 height 4
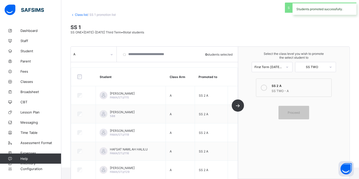
click at [84, 16] on link "Class list" at bounding box center [81, 15] width 13 height 4
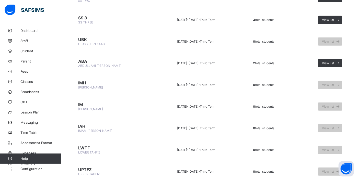
scroll to position [405, 0]
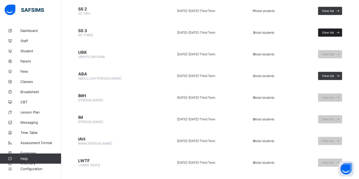
click at [335, 29] on div "View list" at bounding box center [330, 33] width 24 height 8
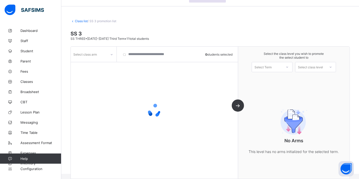
scroll to position [36, 0]
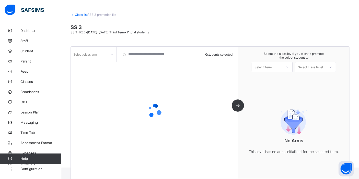
click at [103, 56] on div "Select class arm" at bounding box center [89, 54] width 36 height 7
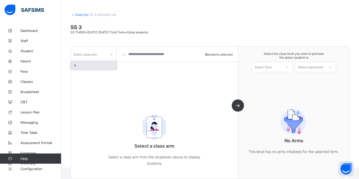
click at [98, 66] on div "A" at bounding box center [93, 66] width 45 height 8
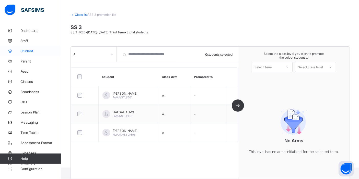
click at [31, 52] on span "Student" at bounding box center [40, 51] width 41 height 4
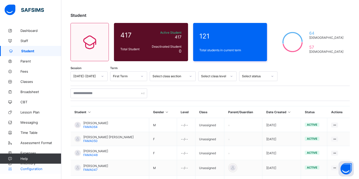
click at [35, 172] on link "Configuration" at bounding box center [30, 169] width 61 height 10
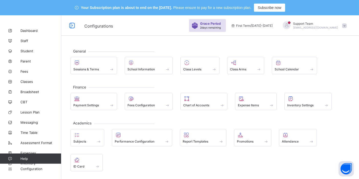
click at [336, 22] on span "Support Team" at bounding box center [315, 24] width 45 height 4
click at [333, 72] on li "Subscription" at bounding box center [330, 75] width 38 height 8
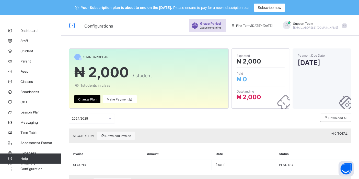
click at [97, 121] on div "2024/2025" at bounding box center [92, 119] width 46 height 10
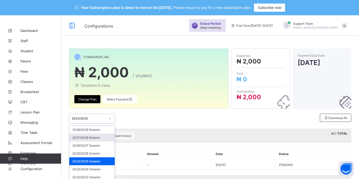
scroll to position [26, 0]
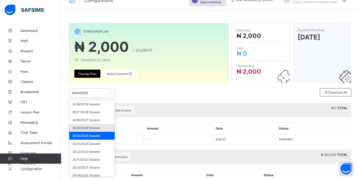
click at [94, 127] on div "2025/2026 Session" at bounding box center [92, 128] width 46 height 8
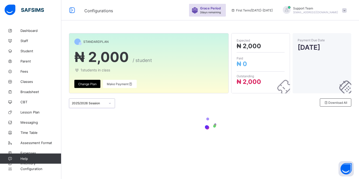
scroll to position [15, 0]
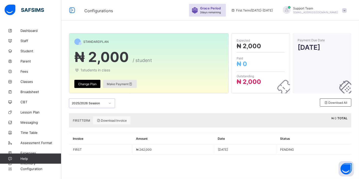
click at [118, 83] on span "Make Payment" at bounding box center [120, 84] width 26 height 4
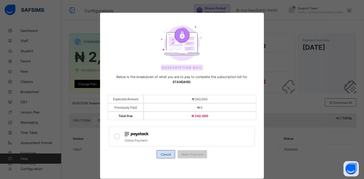
click at [164, 153] on span "Cancel" at bounding box center [166, 155] width 10 height 4
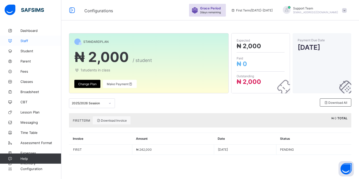
click at [30, 41] on span "Staff" at bounding box center [40, 41] width 41 height 4
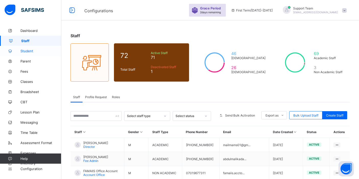
click at [23, 50] on span "Student" at bounding box center [40, 51] width 41 height 4
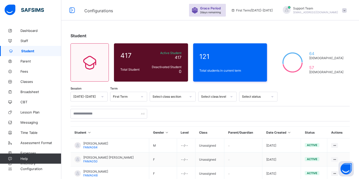
click at [329, 12] on span "[EMAIL_ADDRESS][DOMAIN_NAME]" at bounding box center [315, 12] width 45 height 3
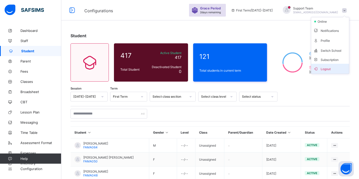
click at [336, 66] on span "Logout" at bounding box center [330, 69] width 34 height 6
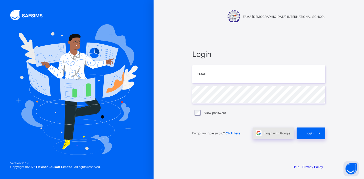
click at [266, 135] on span "Login with Google" at bounding box center [277, 134] width 26 height 4
click at [269, 129] on div "Login with Google" at bounding box center [272, 134] width 41 height 12
click at [267, 132] on span "Login with Google" at bounding box center [277, 134] width 26 height 4
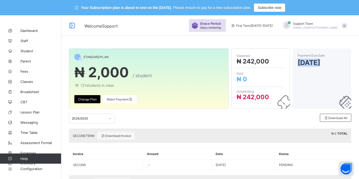
drag, startPoint x: 358, startPoint y: 46, endPoint x: 350, endPoint y: 91, distance: 44.9
click at [350, 91] on div "STANDARD PLAN ₦ 2,000 / student 121 students in class Change Plan Make Payment …" at bounding box center [210, 122] width 298 height 215
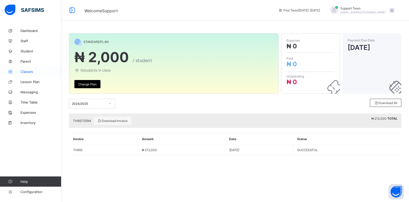
click at [35, 72] on span "Classes" at bounding box center [40, 72] width 41 height 4
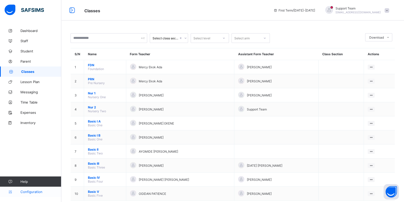
click at [38, 190] on span "Configuration" at bounding box center [40, 192] width 41 height 4
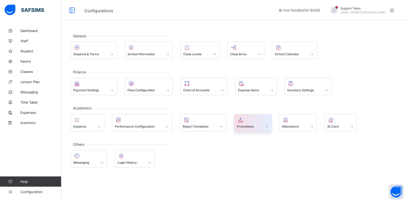
click at [253, 119] on div at bounding box center [253, 120] width 32 height 6
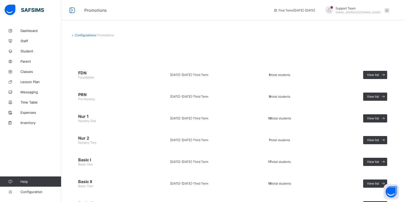
click at [387, 8] on div "Support Team [EMAIL_ADDRESS][DOMAIN_NAME]" at bounding box center [356, 10] width 72 height 8
click at [367, 59] on span "Subscription" at bounding box center [369, 60] width 26 height 4
